Goal: Transaction & Acquisition: Purchase product/service

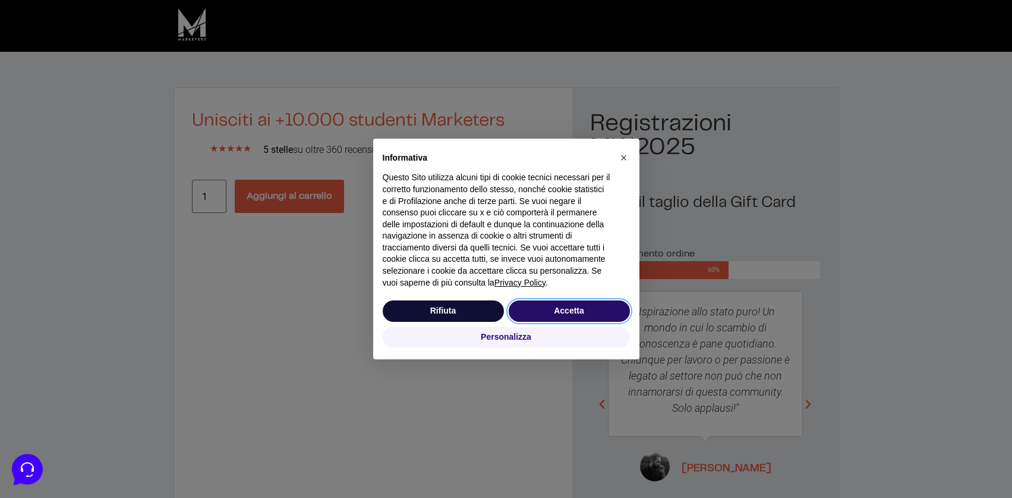
click at [546, 314] on button "Accetta" at bounding box center [569, 310] width 121 height 21
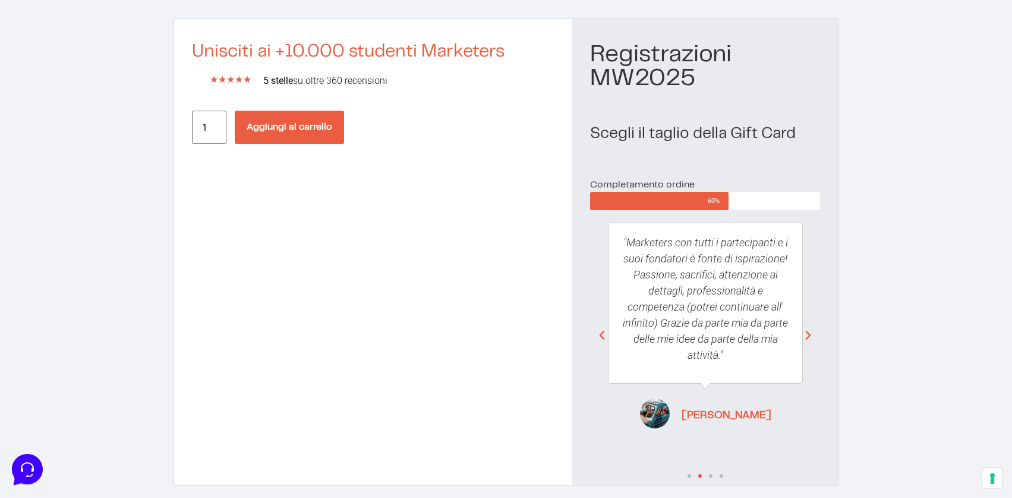
scroll to position [115, 0]
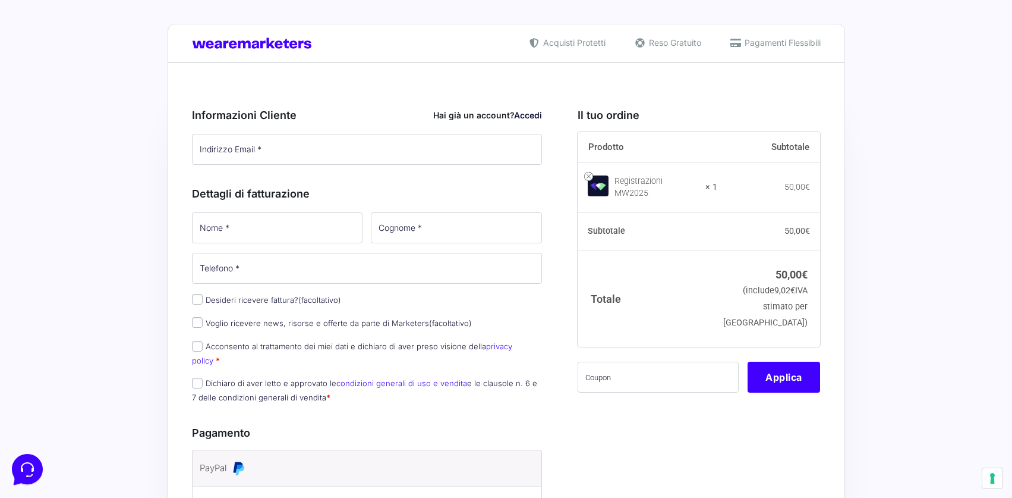
click at [528, 115] on link "Accedi" at bounding box center [528, 115] width 28 height 10
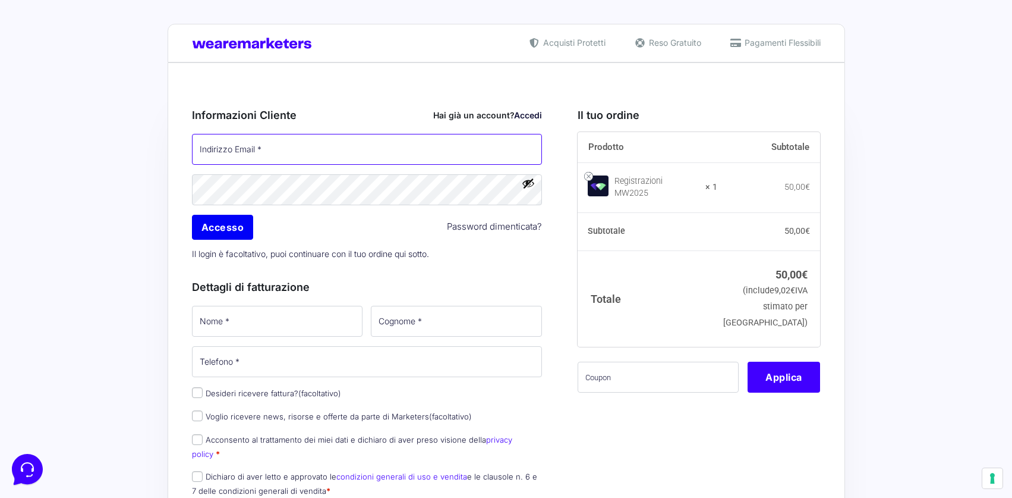
click at [292, 151] on input "Indirizzo Email *" at bounding box center [367, 149] width 351 height 31
type input "[EMAIL_ADDRESS][DOMAIN_NAME]"
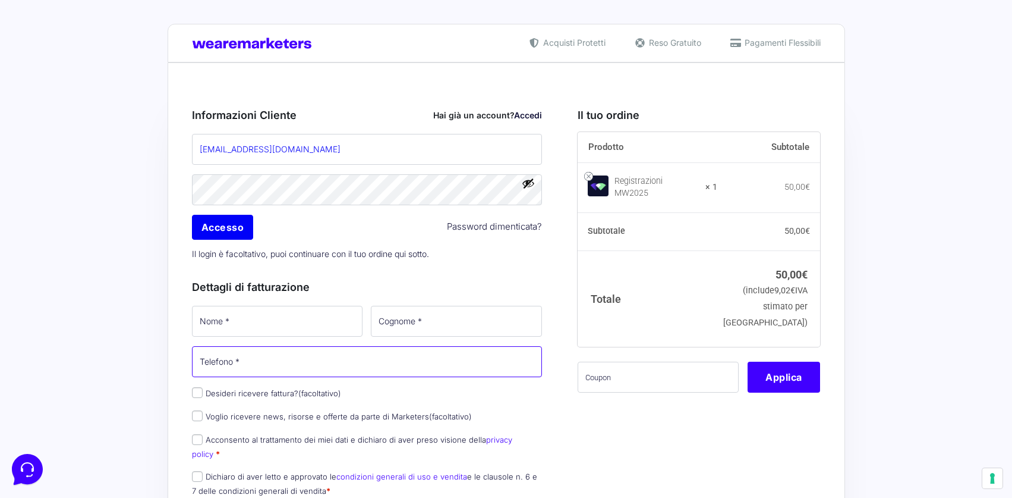
type input "3402111348"
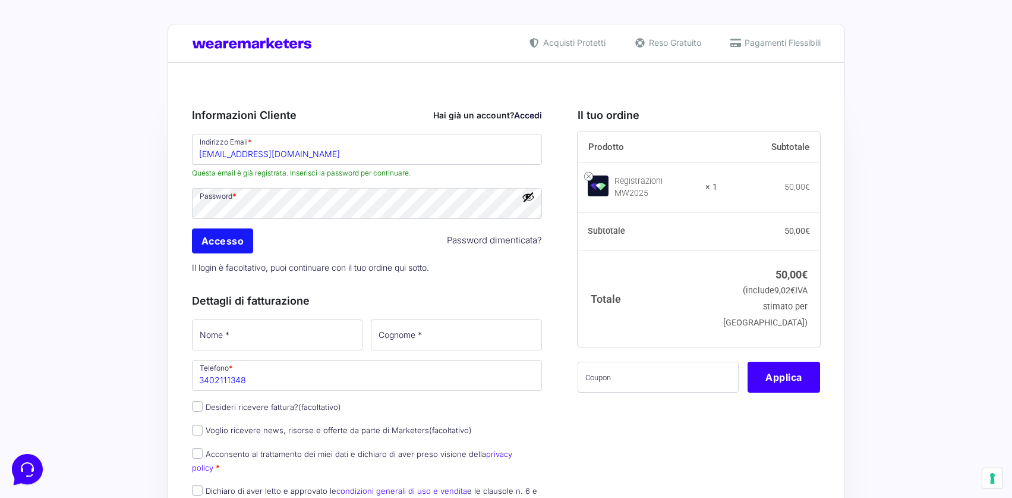
click at [241, 243] on input "Accesso" at bounding box center [223, 240] width 62 height 25
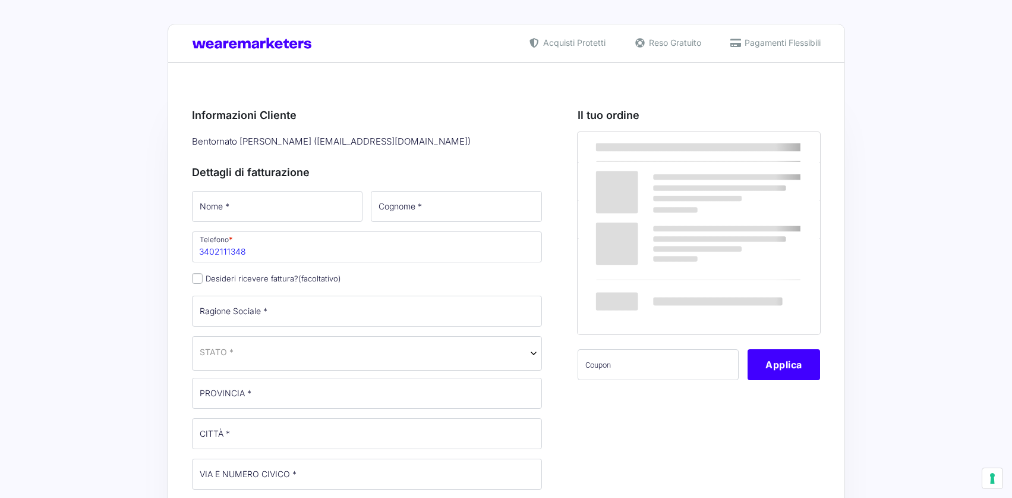
select select
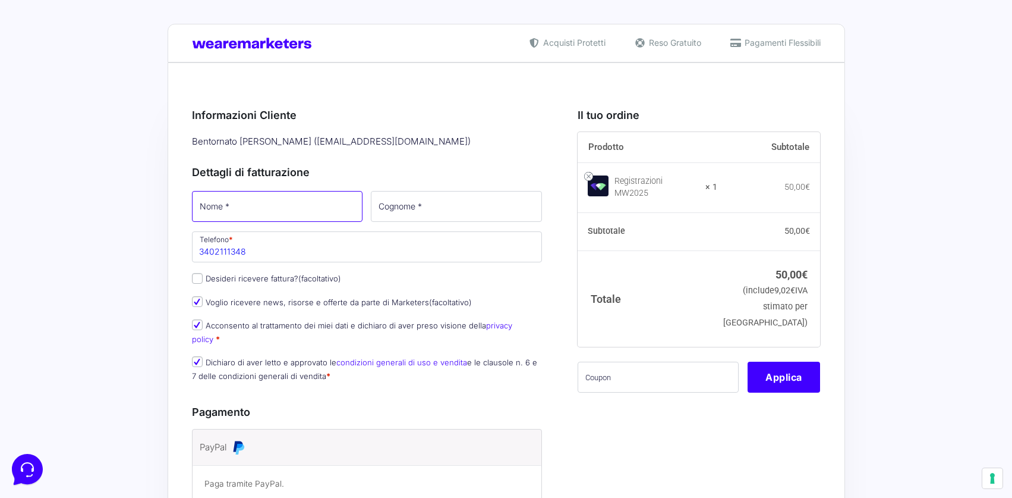
click at [344, 217] on input "Nome *" at bounding box center [277, 206] width 171 height 31
type input "[PERSON_NAME]"
type input "[PHONE_NUMBER]"
click at [423, 209] on input "Cognome *" at bounding box center [456, 206] width 171 height 31
type input "Delfiore"
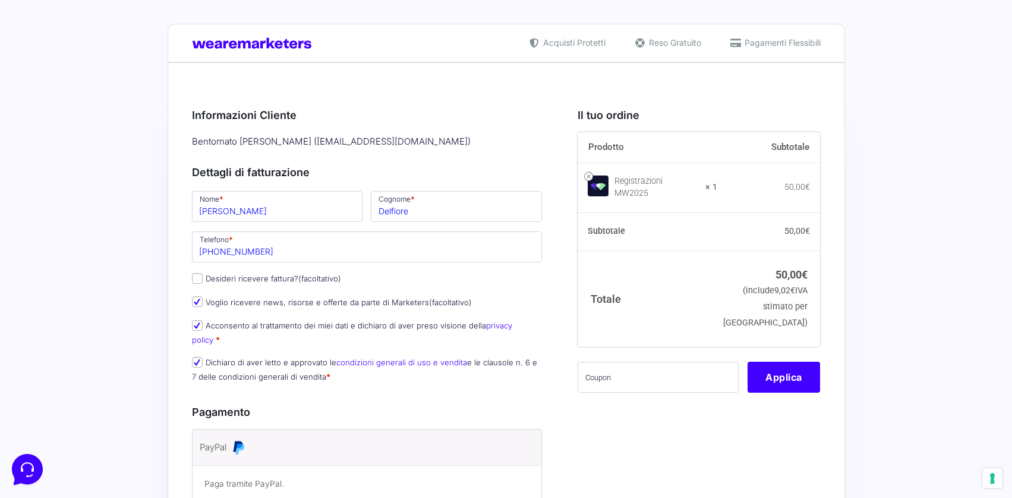
click at [158, 282] on div "Acquisti Protetti Reso Gratuito Pagamenti Flessibili Riepilogo Ordine 50,00 € P…" at bounding box center [506, 354] width 1012 height 709
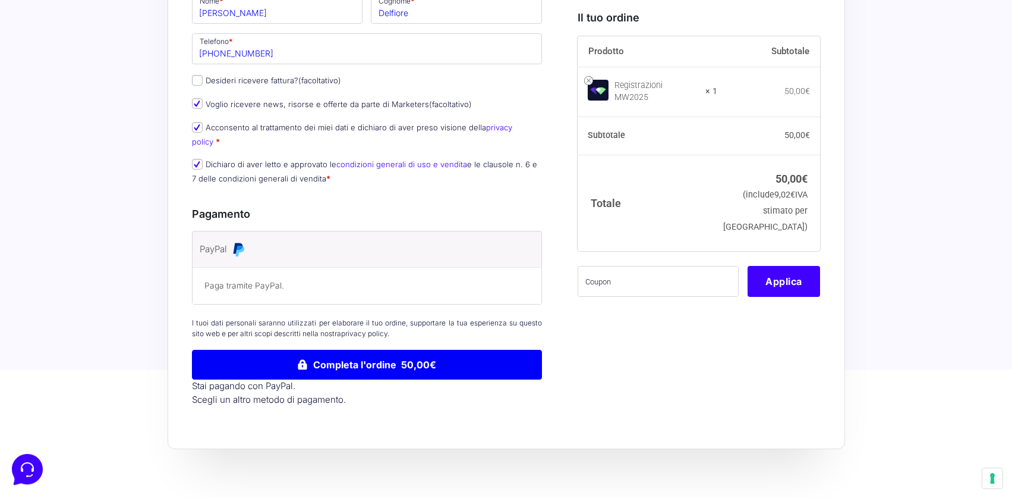
scroll to position [199, 0]
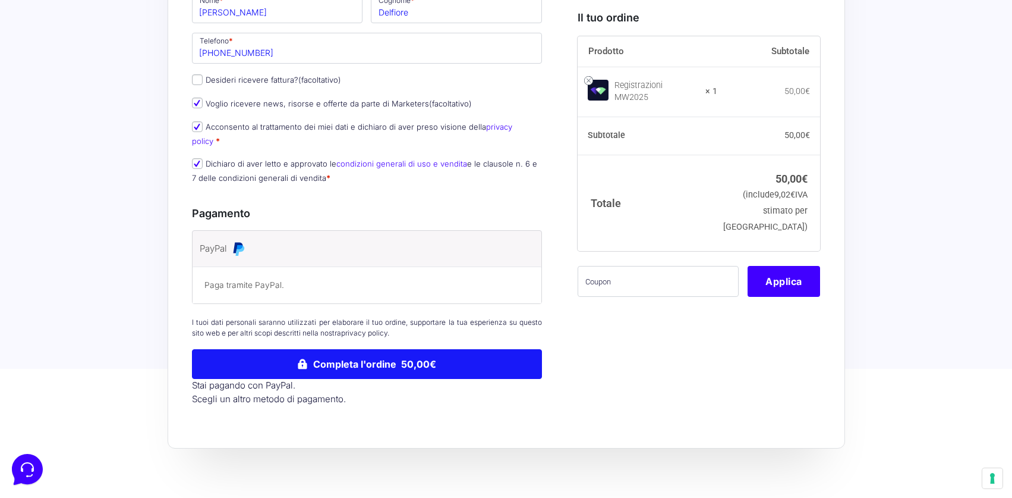
click at [332, 356] on button "Completa l'ordine 50,00€" at bounding box center [367, 364] width 351 height 30
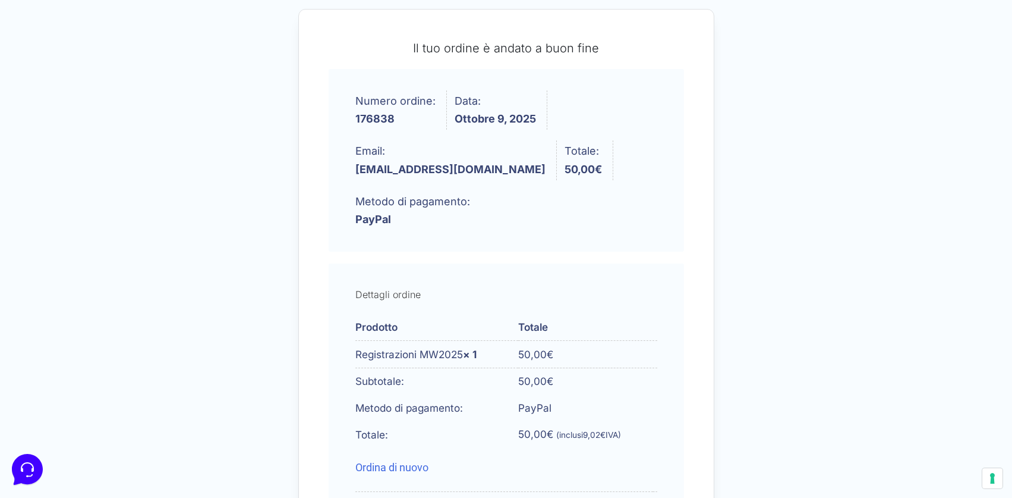
scroll to position [152, 0]
